Goal: Check status

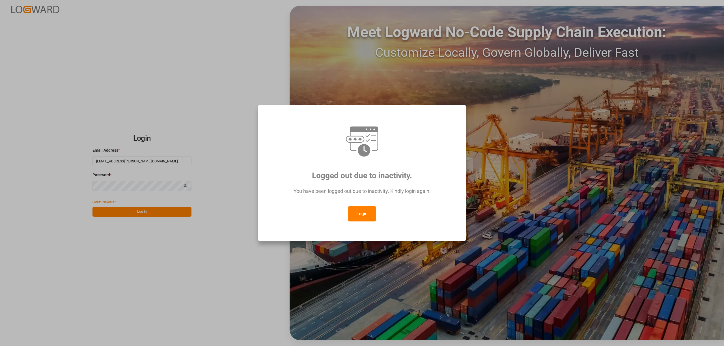
click at [368, 215] on button "Login" at bounding box center [362, 213] width 28 height 15
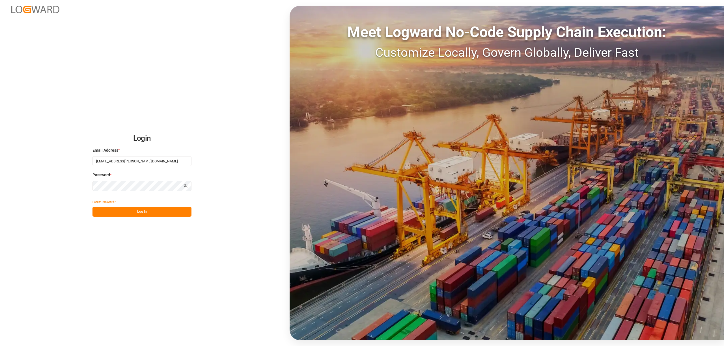
click at [154, 214] on button "Log In" at bounding box center [141, 212] width 99 height 10
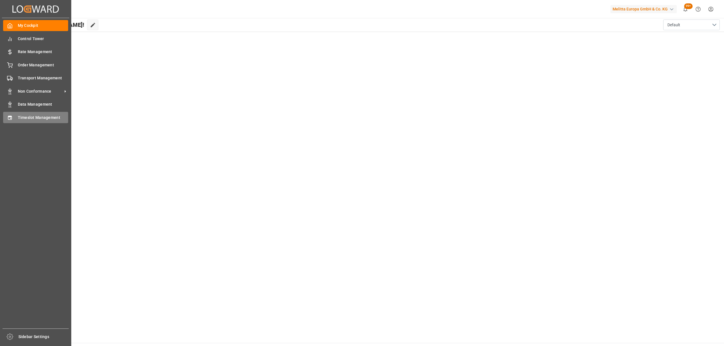
click at [5, 119] on div "Timeslot Management Timeslot Management" at bounding box center [35, 117] width 65 height 11
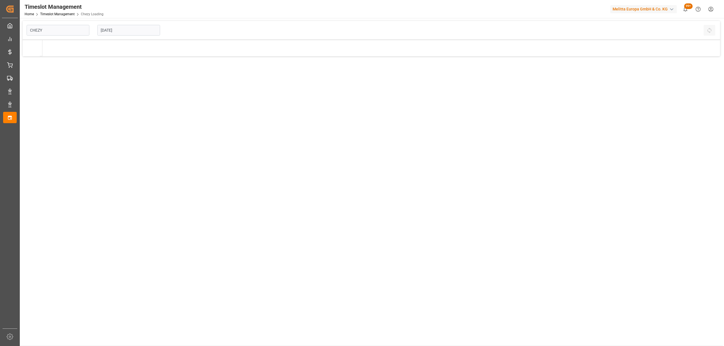
type input "Chezy Loading"
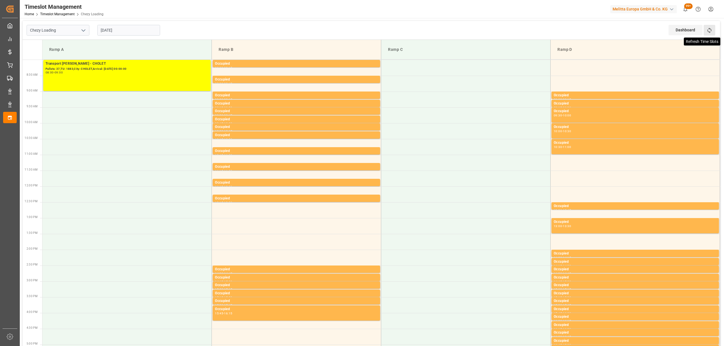
click at [709, 31] on icon at bounding box center [709, 30] width 6 height 6
